Goal: Transaction & Acquisition: Obtain resource

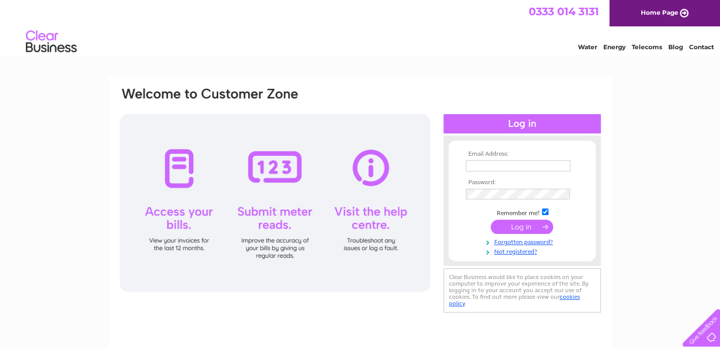
type input "[EMAIL_ADDRESS][DOMAIN_NAME][PERSON_NAME]"
click at [515, 228] on input "submit" at bounding box center [522, 227] width 62 height 14
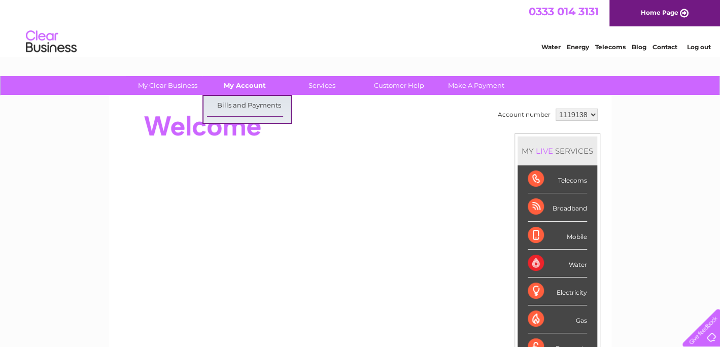
click at [242, 86] on link "My Account" at bounding box center [245, 85] width 84 height 19
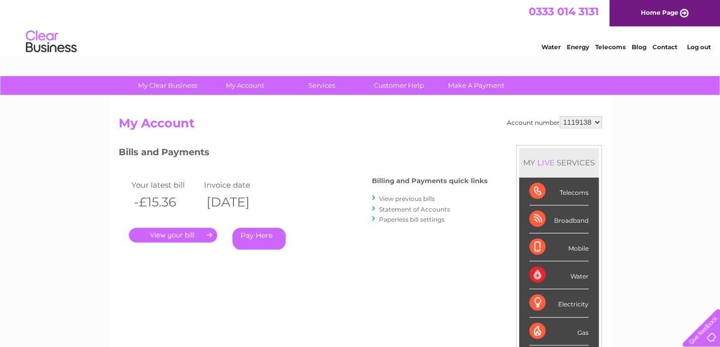
click at [594, 120] on select "1119138 1142708" at bounding box center [581, 122] width 42 height 12
select select "1142708"
click at [561, 116] on select "1119138 1142708" at bounding box center [581, 122] width 42 height 12
click at [591, 125] on select "1119138 1142708" at bounding box center [581, 122] width 42 height 12
select select "1119138"
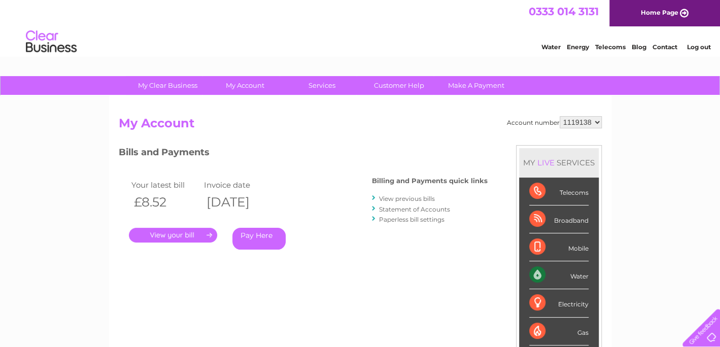
click at [561, 116] on select "1119138 1142708" at bounding box center [581, 122] width 42 height 12
click at [594, 121] on select "1119138 1142708" at bounding box center [581, 122] width 42 height 12
click at [561, 116] on select "1119138 1142708" at bounding box center [581, 122] width 42 height 12
click at [157, 240] on link "." at bounding box center [173, 235] width 88 height 15
click at [167, 232] on link "." at bounding box center [173, 235] width 88 height 15
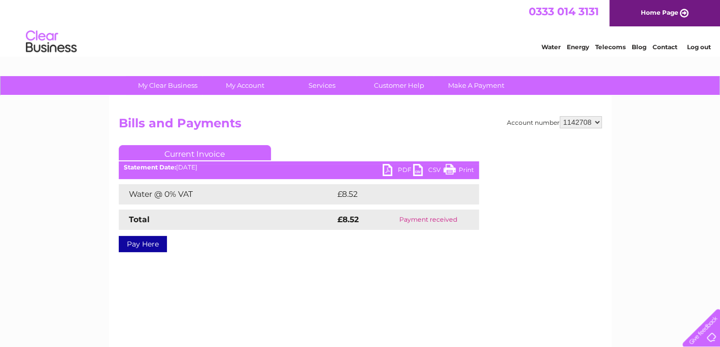
click at [406, 166] on link "PDF" at bounding box center [398, 171] width 30 height 15
click at [589, 122] on select "1119138 1142708" at bounding box center [581, 122] width 42 height 12
select select "1119138"
click at [561, 116] on select "1119138 1142708" at bounding box center [581, 122] width 42 height 12
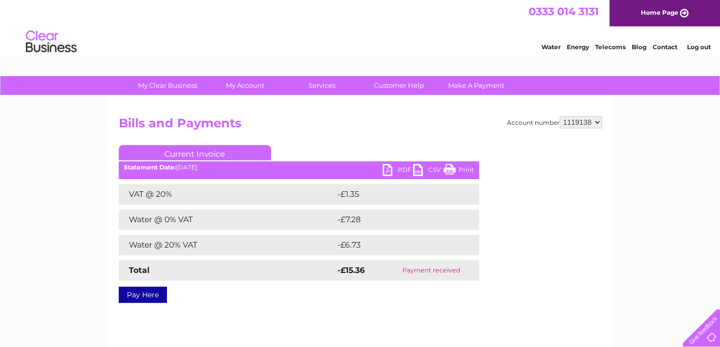
click at [388, 160] on ul "Current Invoice" at bounding box center [299, 154] width 360 height 19
click at [388, 174] on link "PDF" at bounding box center [398, 171] width 30 height 15
